Goal: Leave review/rating: Share an evaluation or opinion about a product, service, or content

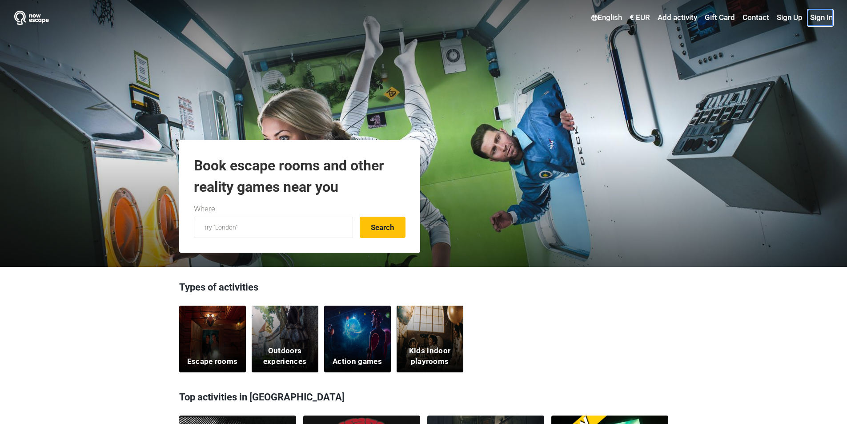
click at [829, 20] on link "Sign In" at bounding box center [820, 18] width 25 height 16
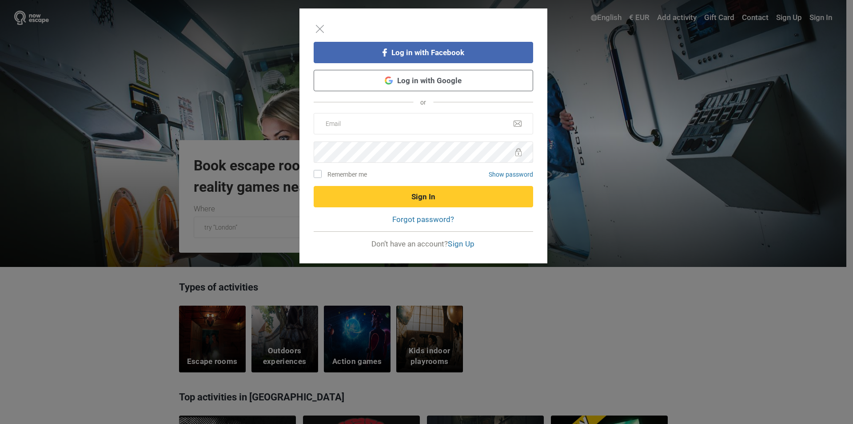
click at [456, 80] on link "Log in with Google" at bounding box center [424, 80] width 220 height 21
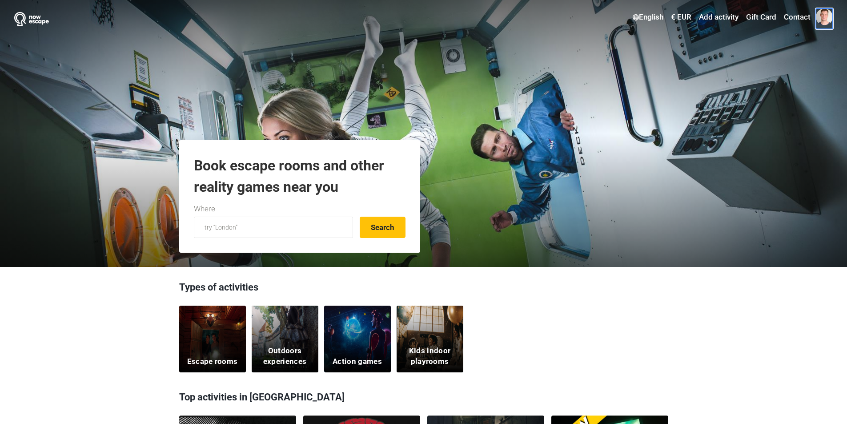
click at [825, 20] on span at bounding box center [824, 16] width 17 height 17
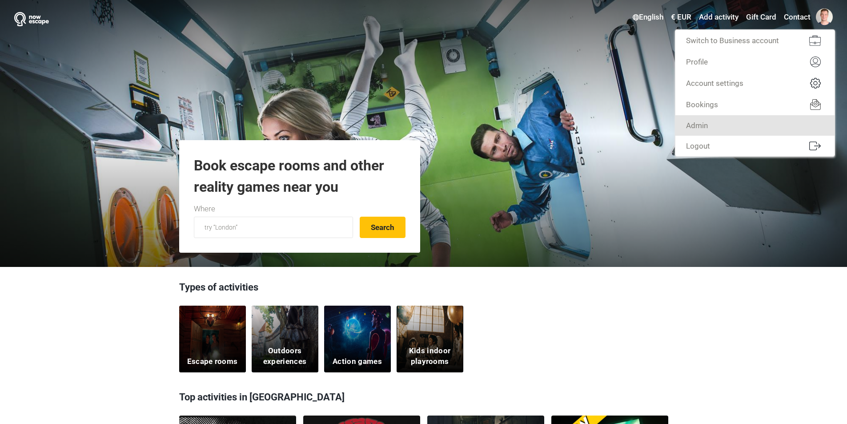
click at [760, 123] on link "Admin" at bounding box center [754, 125] width 159 height 20
